Goal: Find specific page/section: Find specific page/section

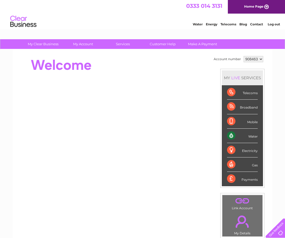
click at [262, 59] on select "908463 924644" at bounding box center [253, 59] width 20 height 6
click at [240, 151] on div "Electricity" at bounding box center [242, 150] width 31 height 14
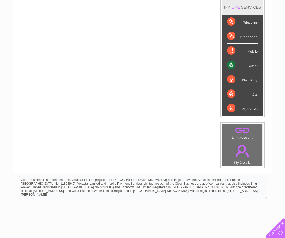
scroll to position [79, 0]
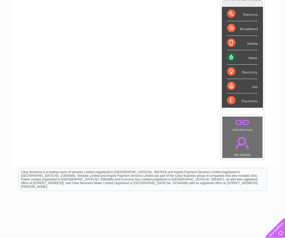
click at [249, 71] on div "Electricity" at bounding box center [242, 72] width 31 height 14
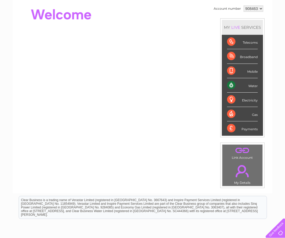
scroll to position [0, 0]
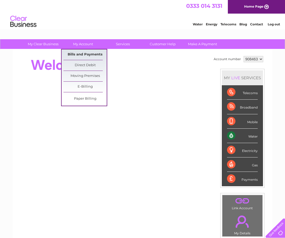
click at [77, 53] on link "Bills and Payments" at bounding box center [84, 55] width 43 height 10
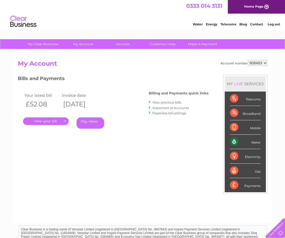
click at [99, 67] on h2 "My Account" at bounding box center [142, 65] width 249 height 10
